Goal: Task Accomplishment & Management: Complete application form

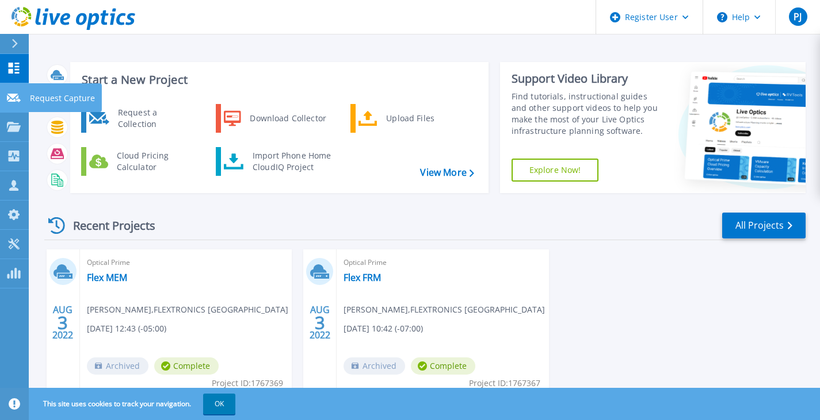
click at [7, 93] on div at bounding box center [14, 97] width 14 height 10
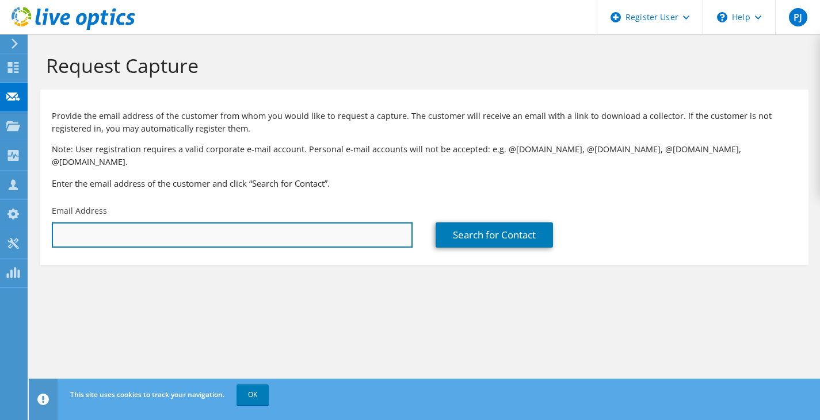
click at [109, 228] on input "text" at bounding box center [232, 235] width 361 height 25
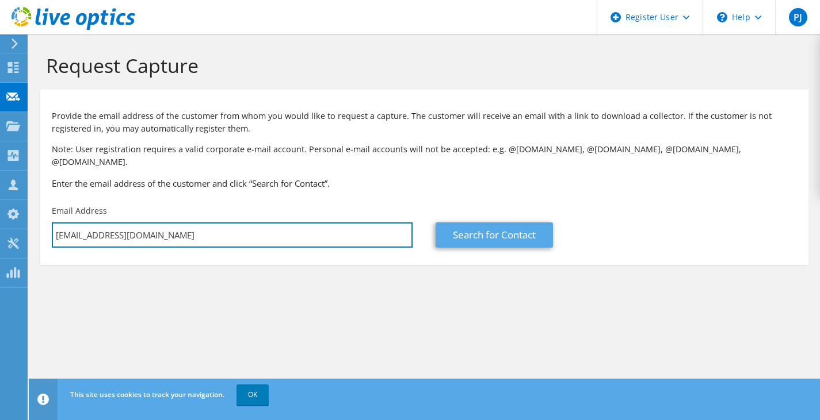
type input "evoelker@paloaltonetworks.com"
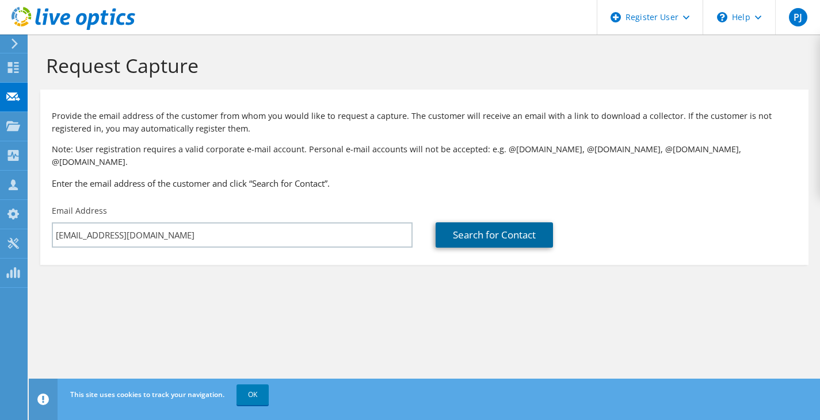
click at [472, 223] on link "Search for Contact" at bounding box center [493, 235] width 117 height 25
type input "Palo Alto Ne"
type input "Eryk"
type input "Voelker"
type input "United States"
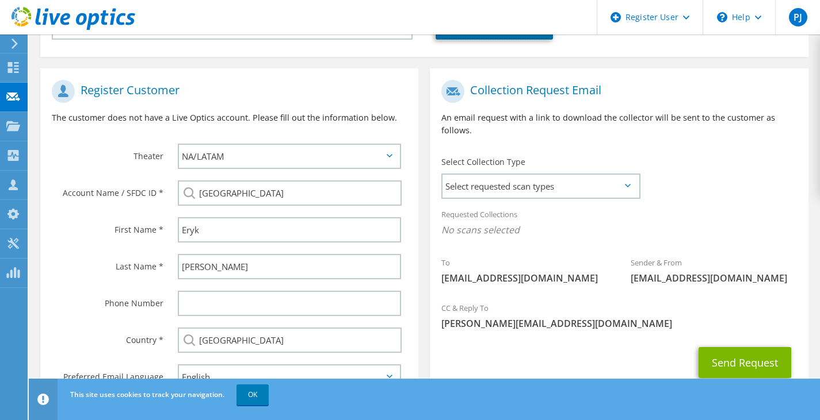
scroll to position [202, 0]
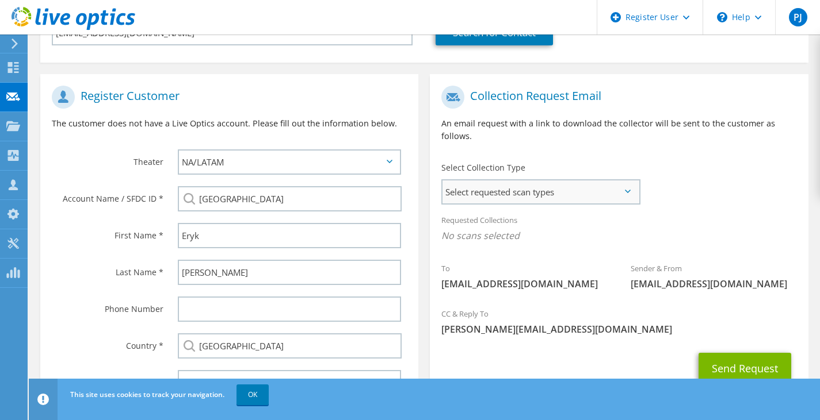
click at [605, 181] on span "Select requested scan types" at bounding box center [540, 192] width 196 height 23
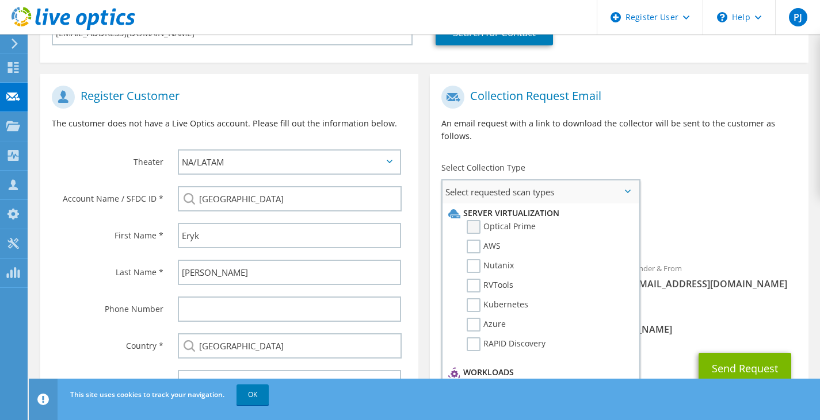
click at [505, 220] on label "Optical Prime" at bounding box center [500, 227] width 69 height 14
click at [0, 0] on input "Optical Prime" at bounding box center [0, 0] width 0 height 0
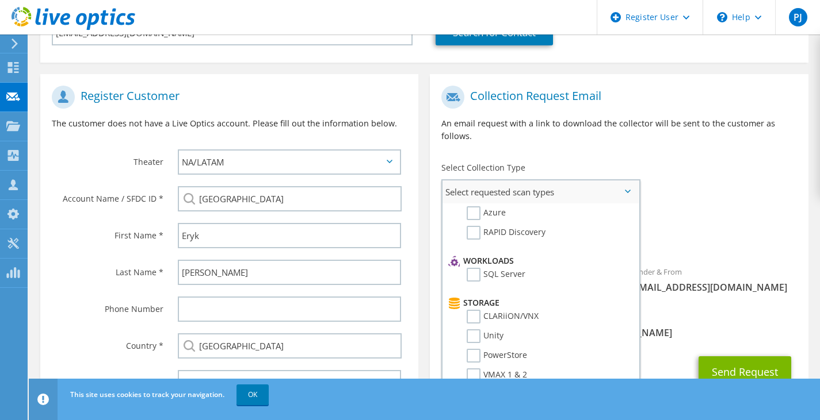
scroll to position [0, 0]
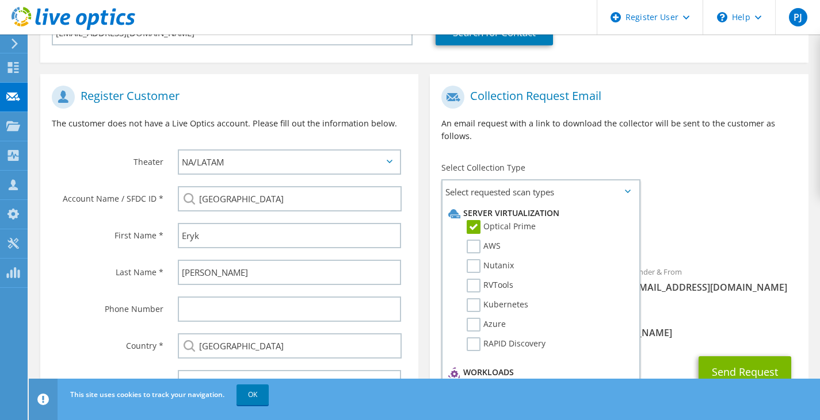
click at [744, 163] on div "To evoelker@paloaltonetworks.com Sender & From liveoptics@liveoptics.com" at bounding box center [619, 192] width 378 height 225
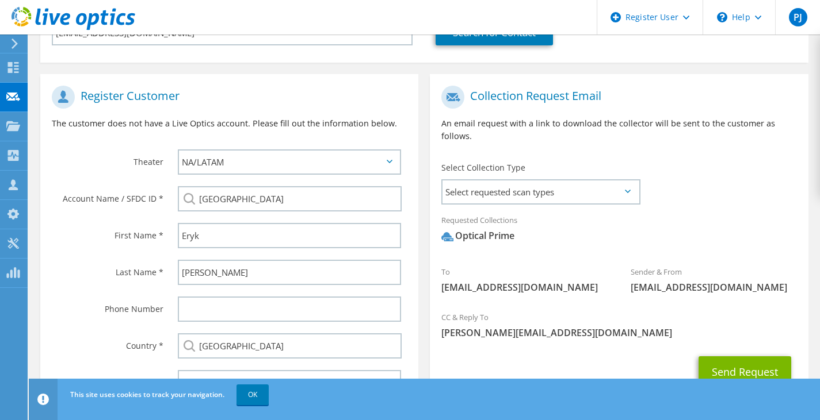
scroll to position [248, 0]
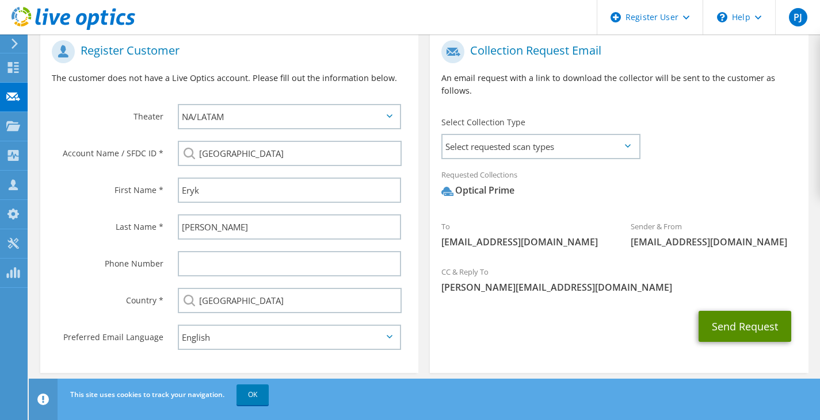
click at [721, 313] on button "Send Request" at bounding box center [744, 326] width 93 height 31
